Goal: Find specific page/section: Find specific page/section

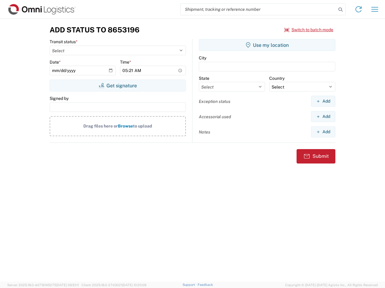
click at [258, 9] on input "search" at bounding box center [258, 9] width 156 height 11
click at [340, 10] on icon at bounding box center [340, 9] width 8 height 8
click at [358, 9] on icon at bounding box center [358, 10] width 10 height 10
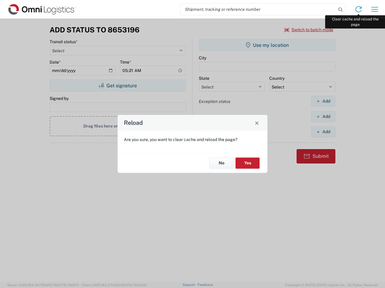
click at [374, 9] on div "Reload Are you sure, you want to clear cache and reload the page? No Yes" at bounding box center [192, 144] width 385 height 288
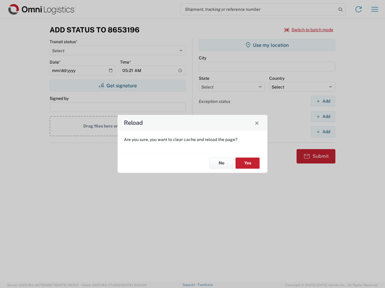
click at [309, 30] on div "Reload Are you sure, you want to clear cache and reload the page? No Yes" at bounding box center [192, 144] width 385 height 288
click at [117, 86] on div "Reload Are you sure, you want to clear cache and reload the page? No Yes" at bounding box center [192, 144] width 385 height 288
click at [267, 45] on div "Reload Are you sure, you want to clear cache and reload the page? No Yes" at bounding box center [192, 144] width 385 height 288
click at [323, 101] on div "Reload Are you sure, you want to clear cache and reload the page? No Yes" at bounding box center [192, 144] width 385 height 288
click at [323, 117] on div "Reload Are you sure, you want to clear cache and reload the page? No Yes" at bounding box center [192, 144] width 385 height 288
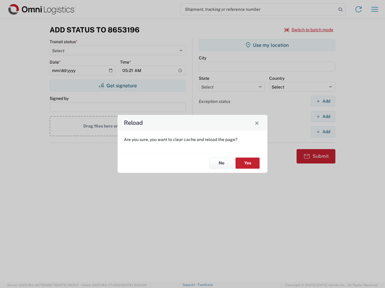
click at [323, 132] on div "Reload Are you sure, you want to clear cache and reload the page? No Yes" at bounding box center [192, 144] width 385 height 288
